Goal: Information Seeking & Learning: Learn about a topic

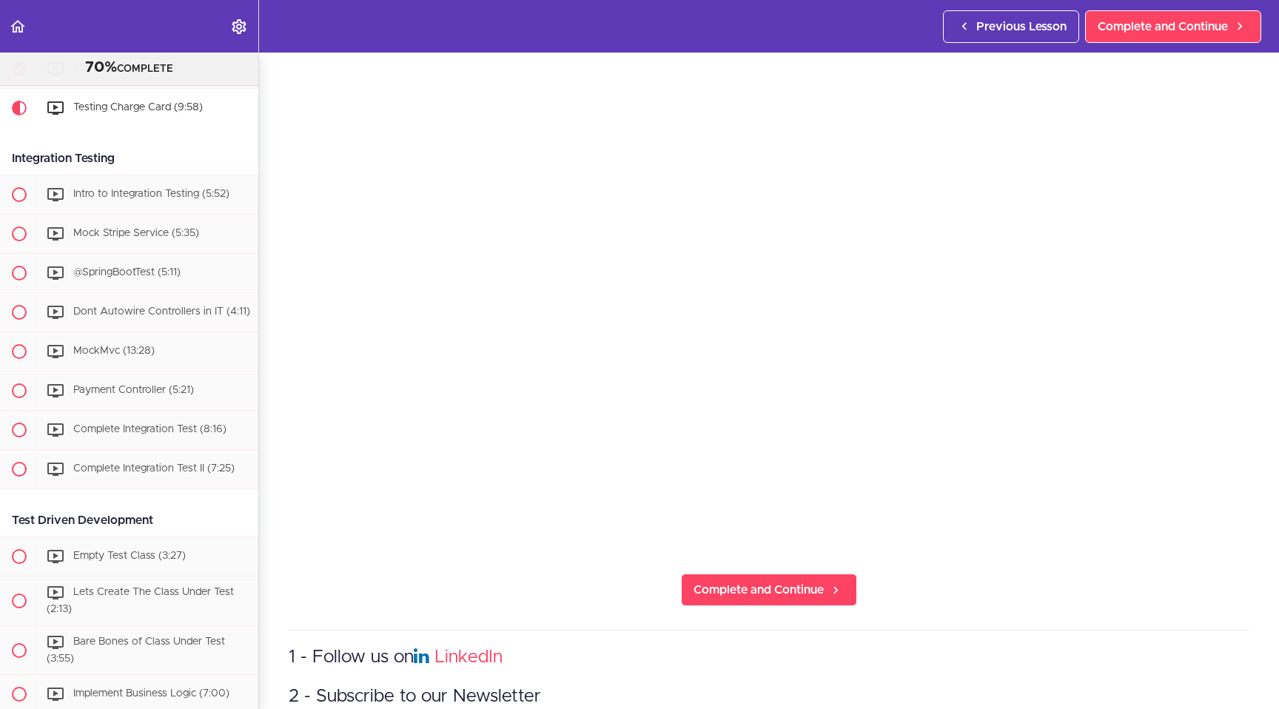
scroll to position [378, 0]
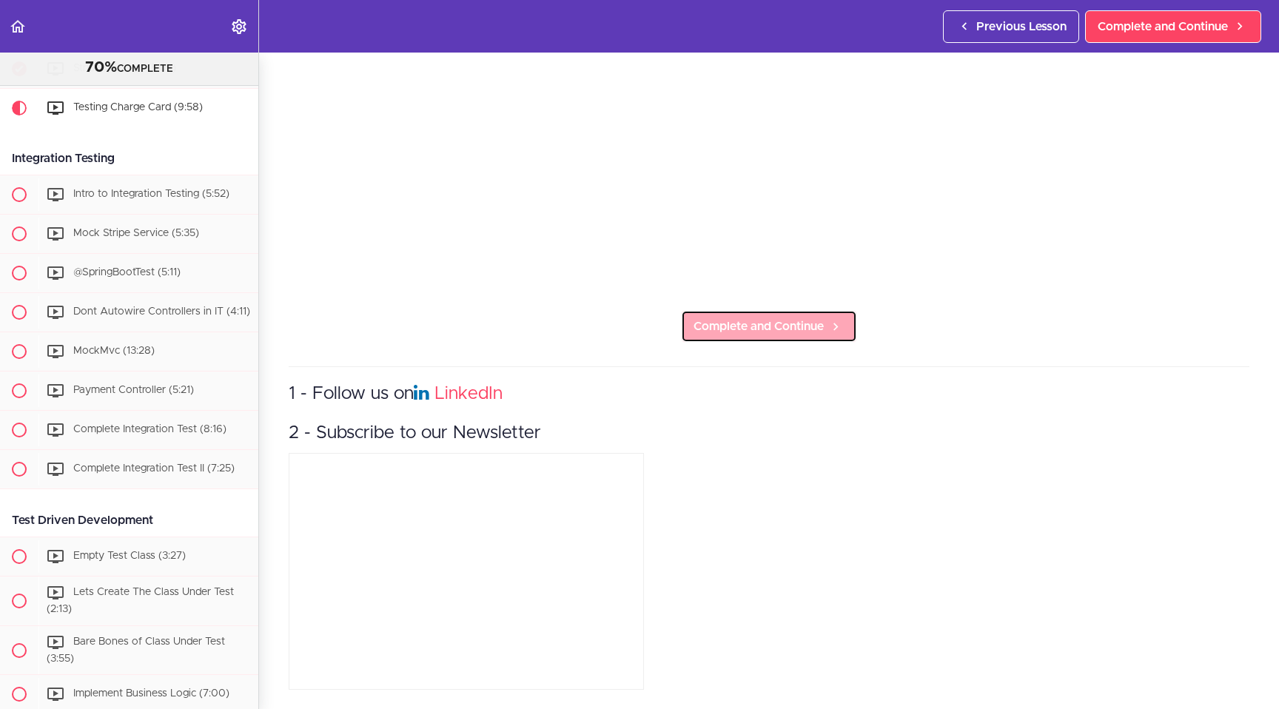
click at [733, 317] on span "Complete and Continue" at bounding box center [758, 326] width 130 height 18
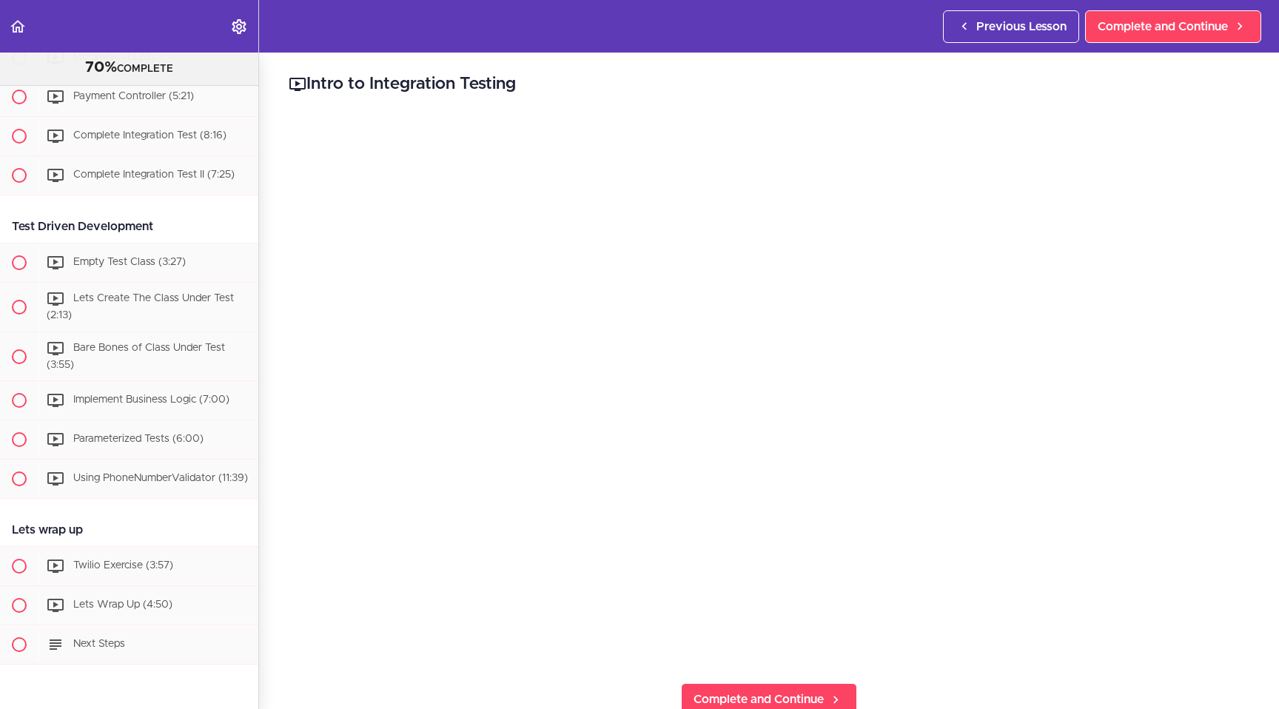
scroll to position [289, 0]
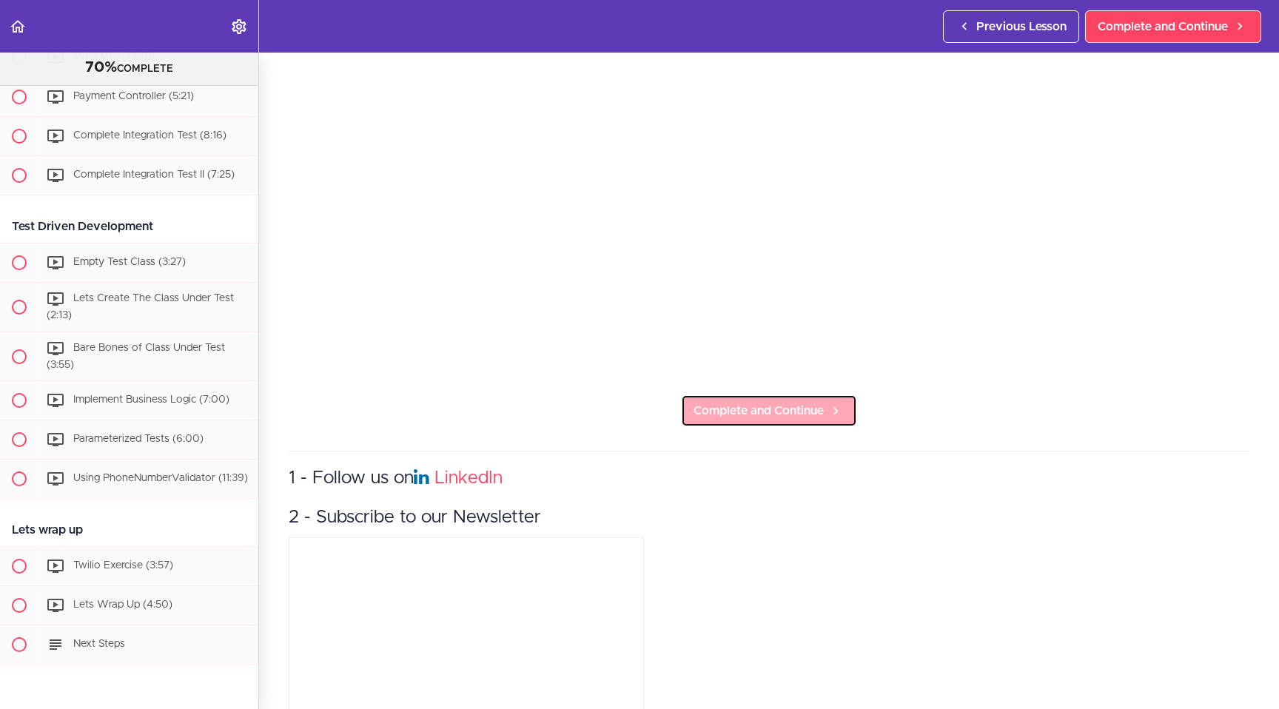
click at [731, 405] on span "Complete and Continue" at bounding box center [758, 411] width 130 height 18
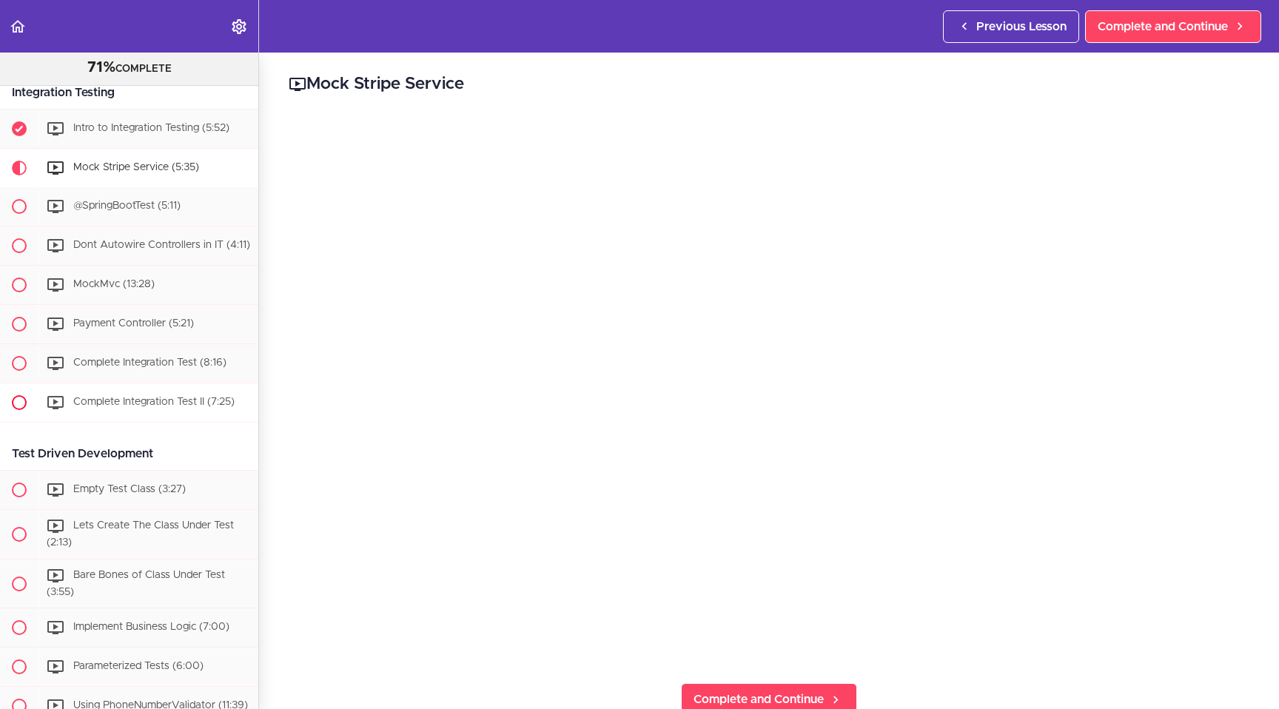
scroll to position [1907, 0]
click at [756, 690] on span "Complete and Continue" at bounding box center [758, 699] width 130 height 18
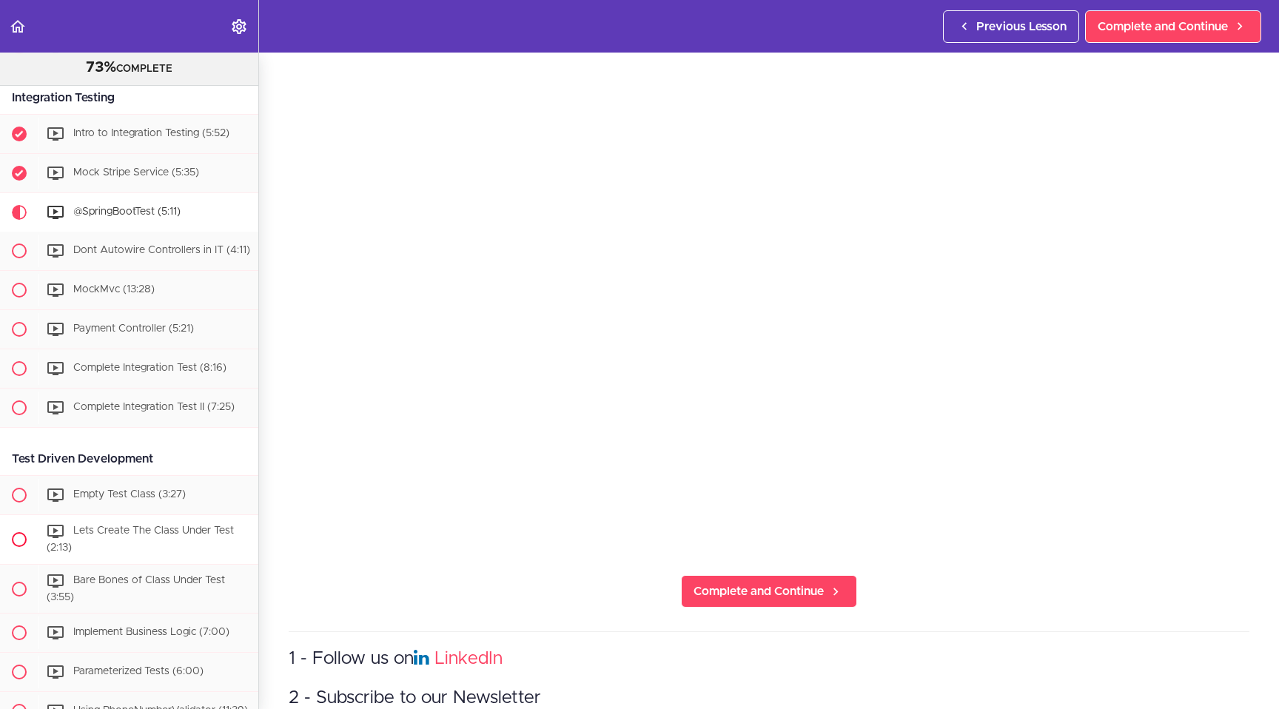
scroll to position [1898, 0]
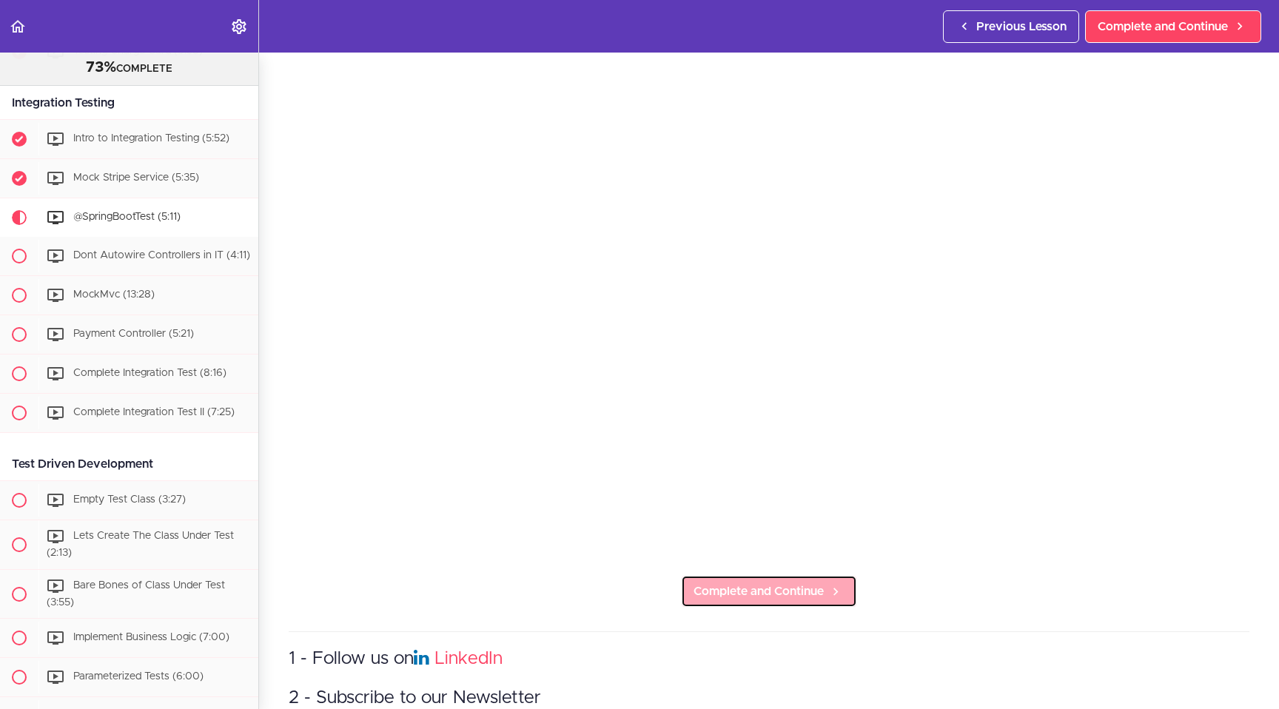
click at [727, 587] on span "Complete and Continue" at bounding box center [758, 591] width 130 height 18
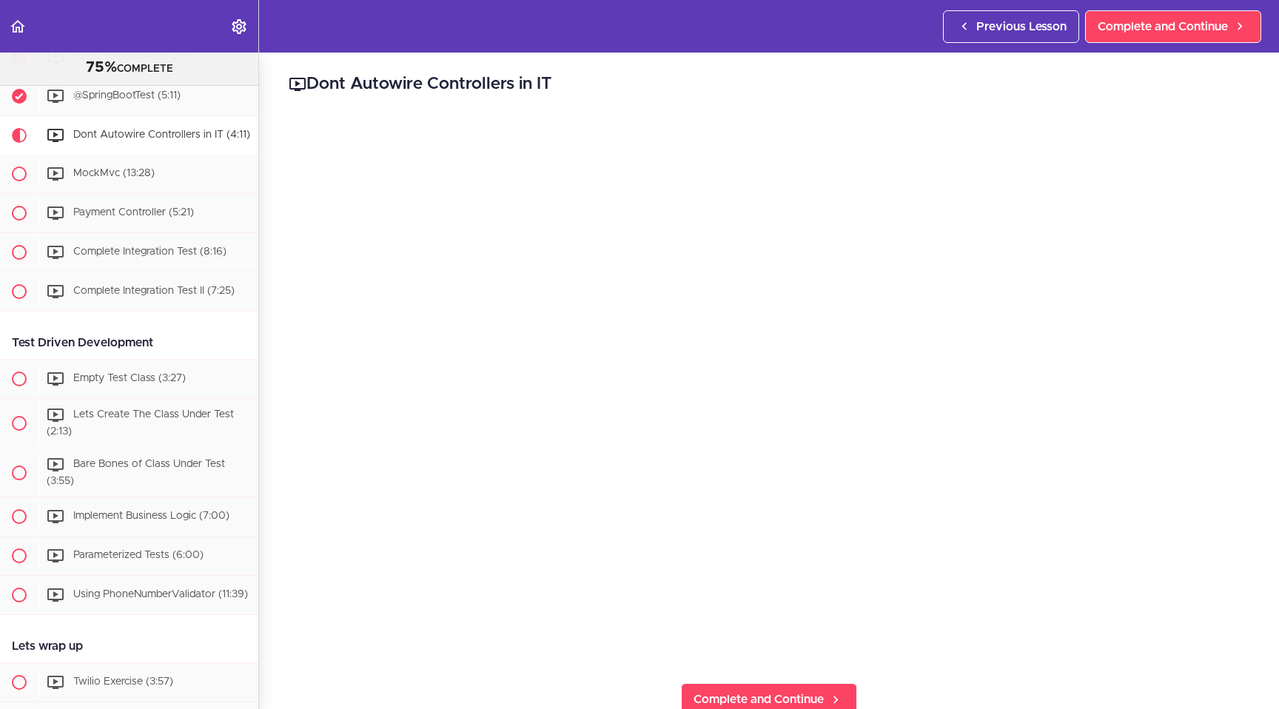
scroll to position [1974, 0]
